Goal: Information Seeking & Learning: Learn about a topic

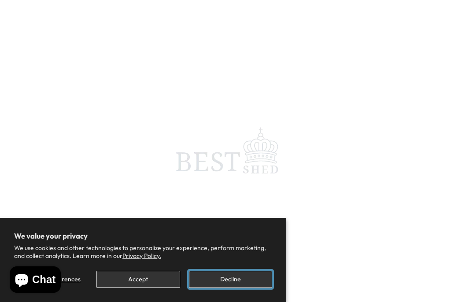
click at [259, 282] on button "Decline" at bounding box center [230, 279] width 83 height 17
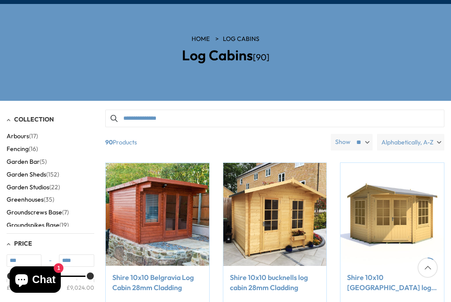
scroll to position [176, 0]
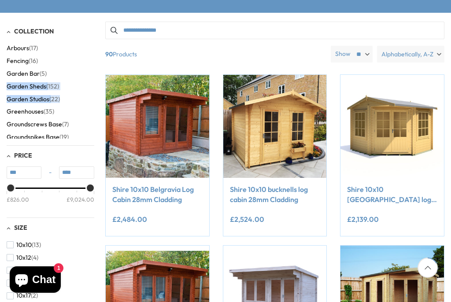
drag, startPoint x: 91, startPoint y: 69, endPoint x: 94, endPoint y: 94, distance: 25.3
click at [94, 94] on div "Arbours (17) Fencing (16) Garden Bar (5) Garden Sheds (152) Garden Studios (22)…" at bounding box center [51, 90] width 88 height 97
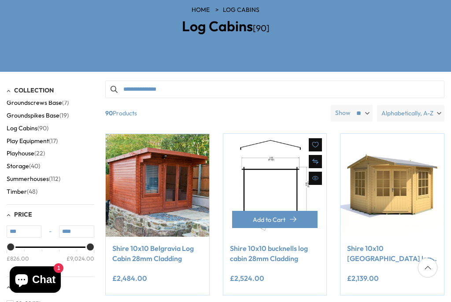
scroll to position [132, 0]
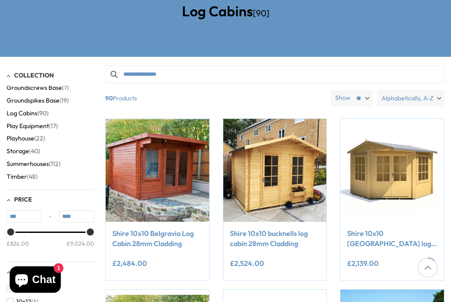
click at [139, 74] on input "Search products" at bounding box center [274, 75] width 339 height 18
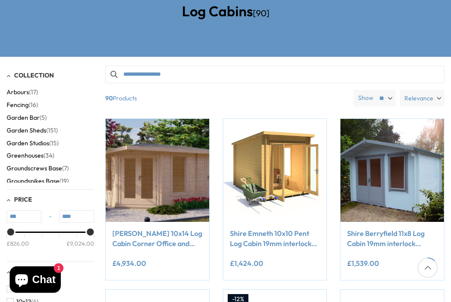
type input "**********"
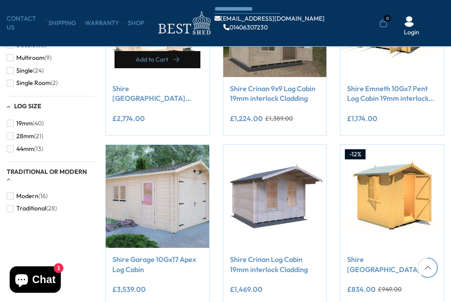
scroll to position [705, 0]
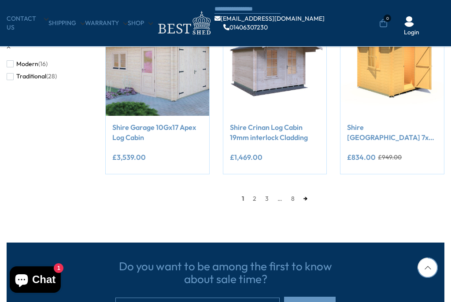
click at [304, 199] on link "→" at bounding box center [305, 198] width 13 height 13
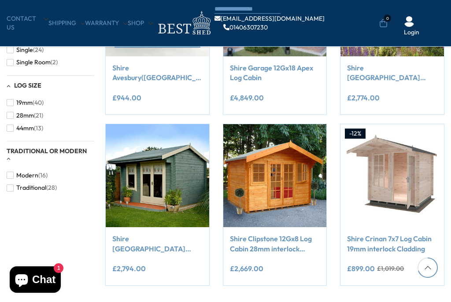
scroll to position [680, 0]
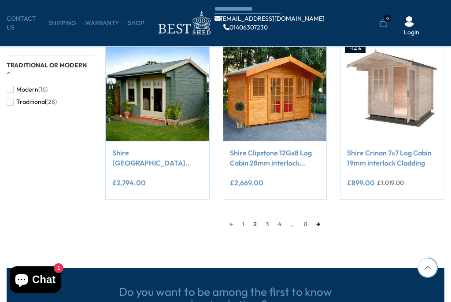
click at [317, 224] on link "→" at bounding box center [318, 224] width 13 height 13
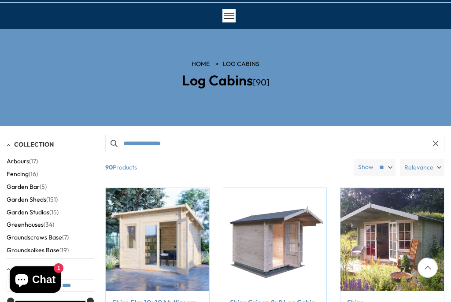
scroll to position [63, 0]
